Goal: Find specific page/section

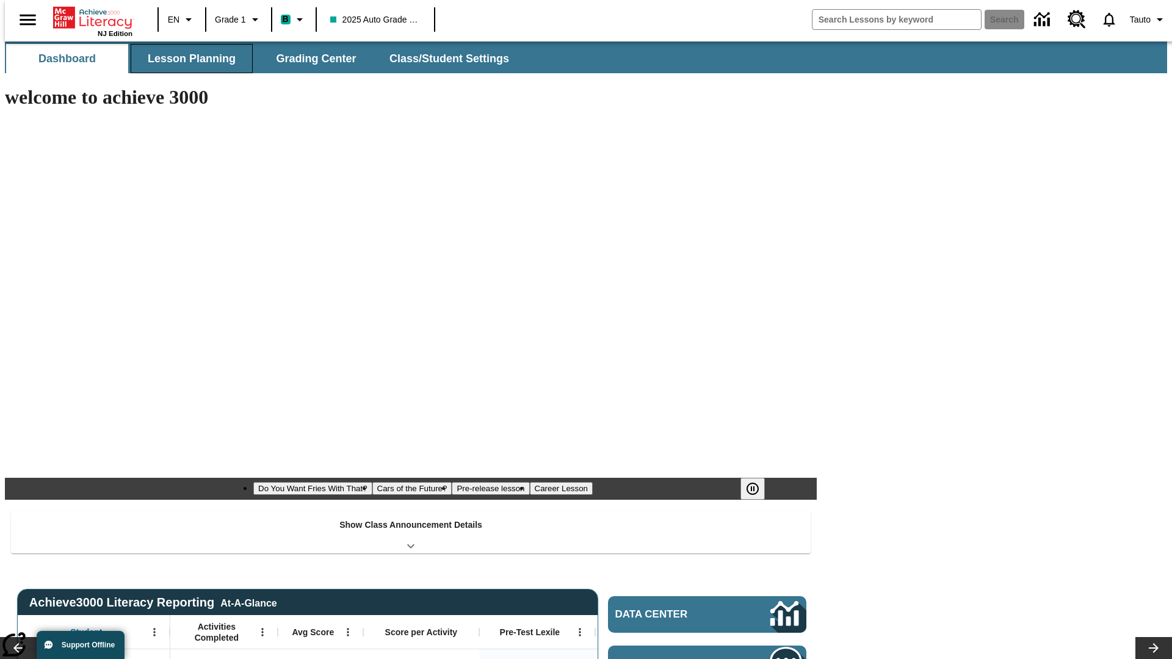
click at [187, 59] on button "Lesson Planning" at bounding box center [192, 58] width 122 height 29
